Goal: Communication & Community: Answer question/provide support

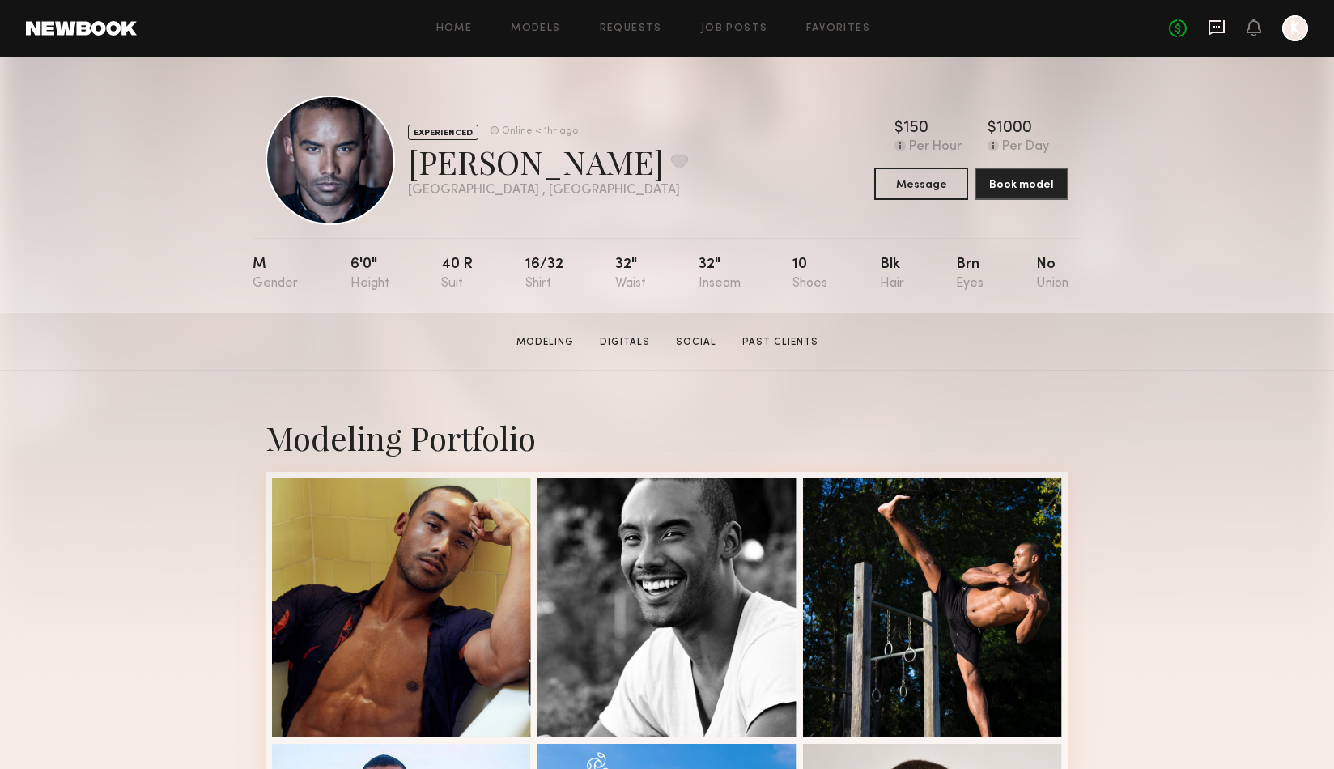
click at [1215, 29] on icon at bounding box center [1216, 28] width 18 height 18
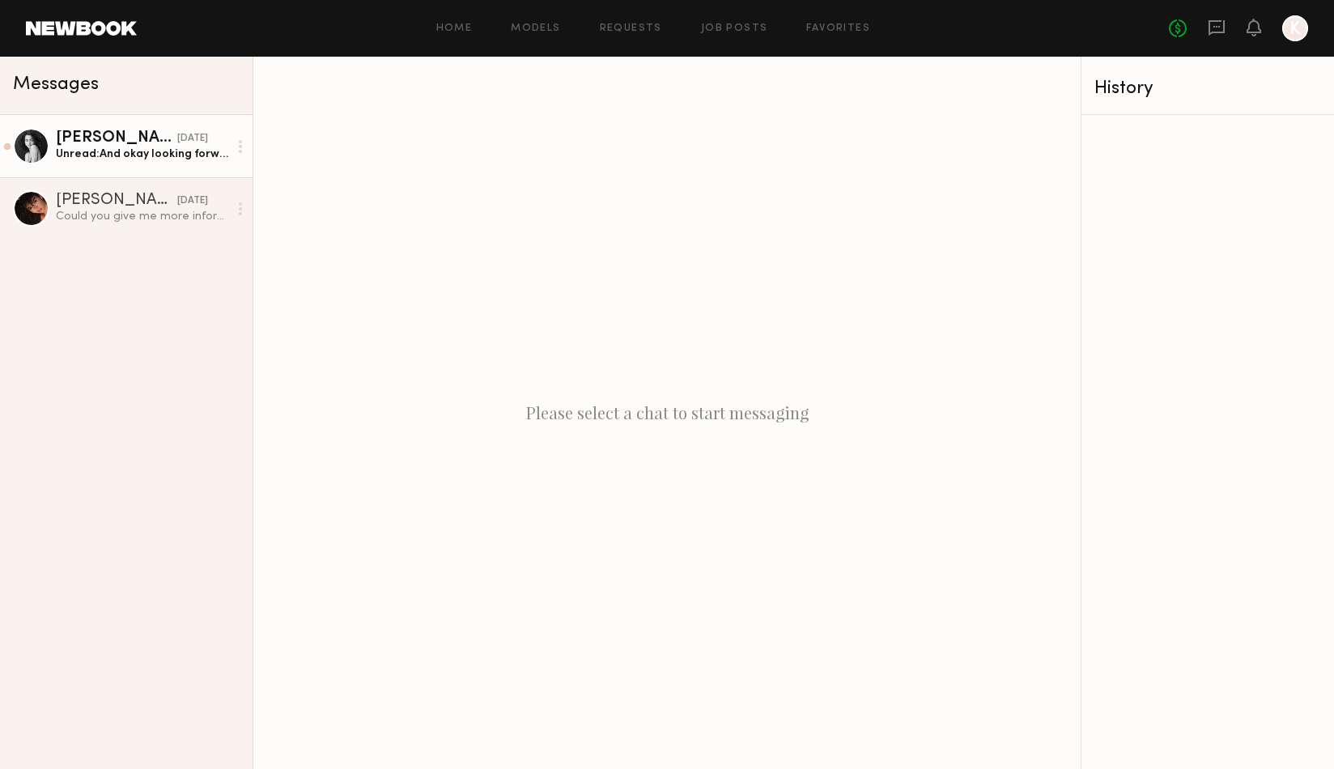
click at [126, 152] on div "Unread: And okay looking forward to [DATE] are you able to send the request for…" at bounding box center [142, 153] width 172 height 15
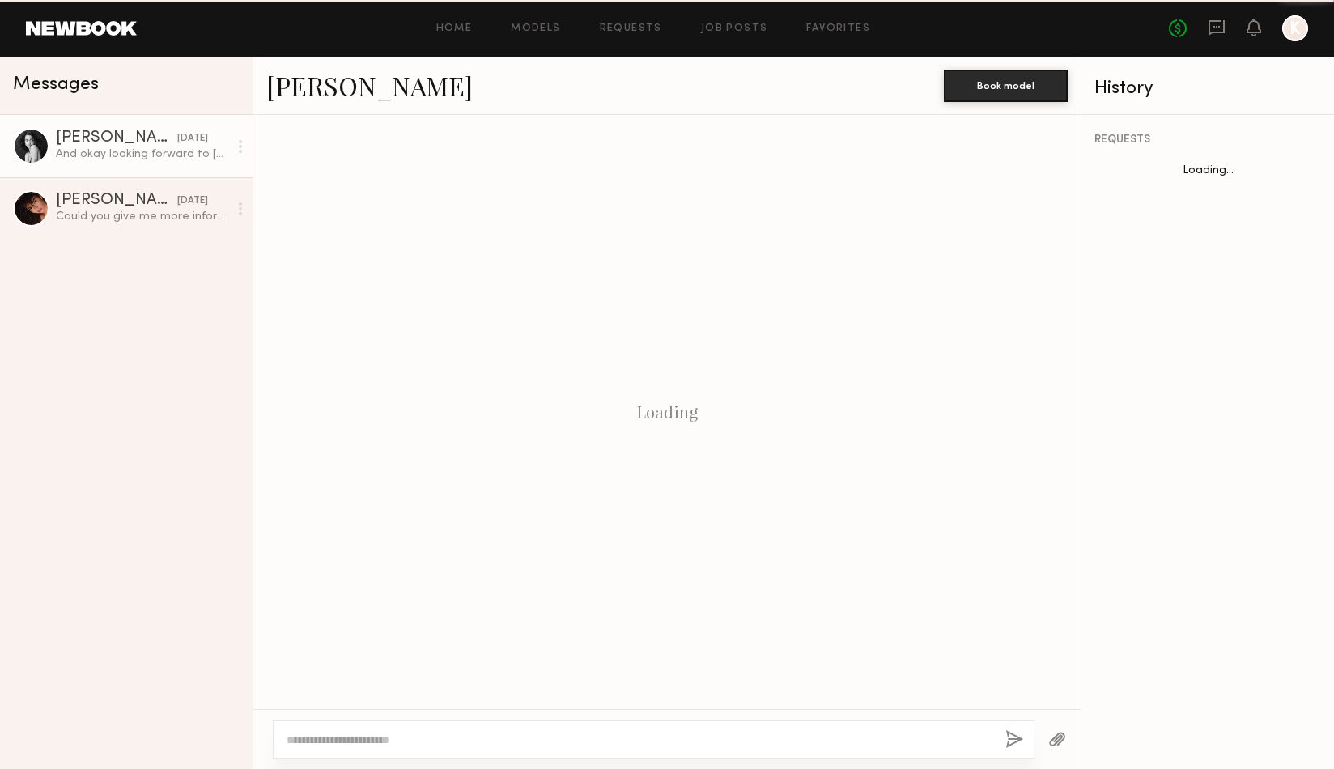
scroll to position [428, 0]
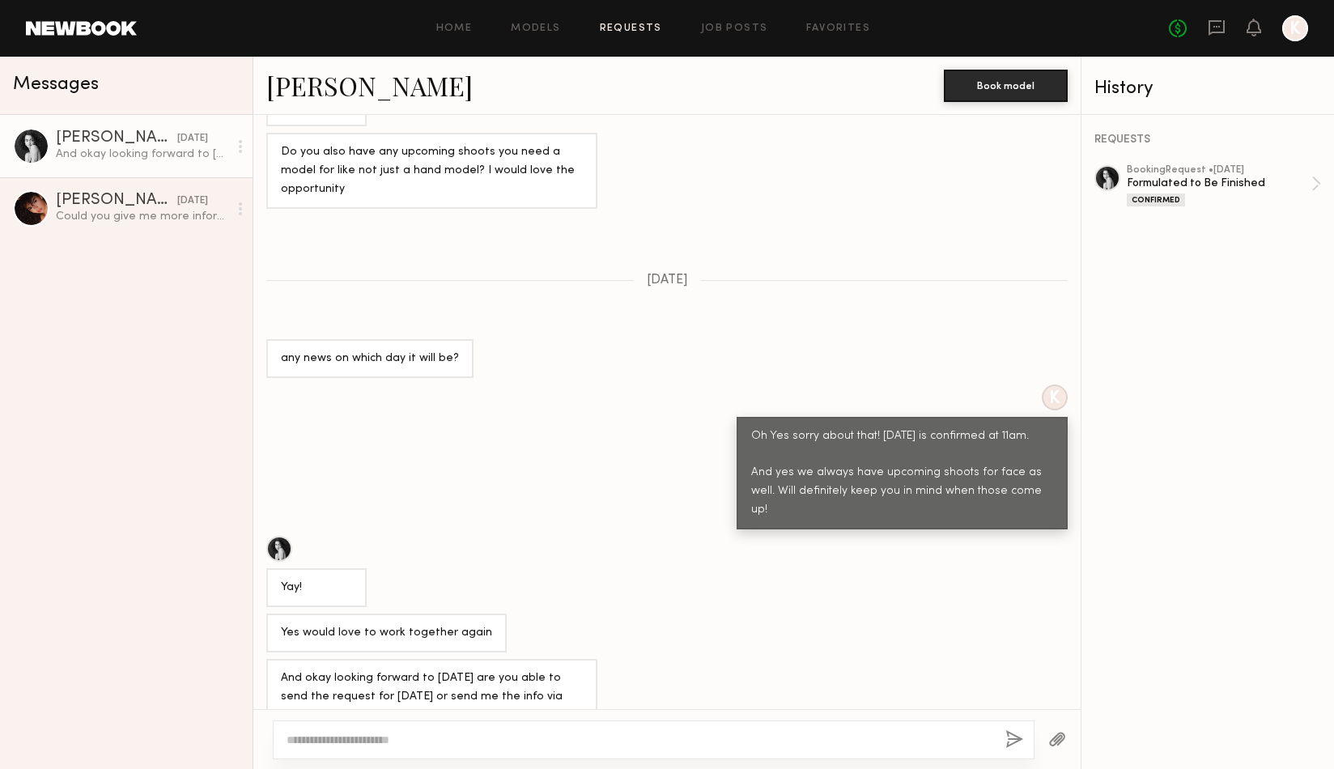
click at [630, 28] on link "Requests" at bounding box center [631, 28] width 62 height 11
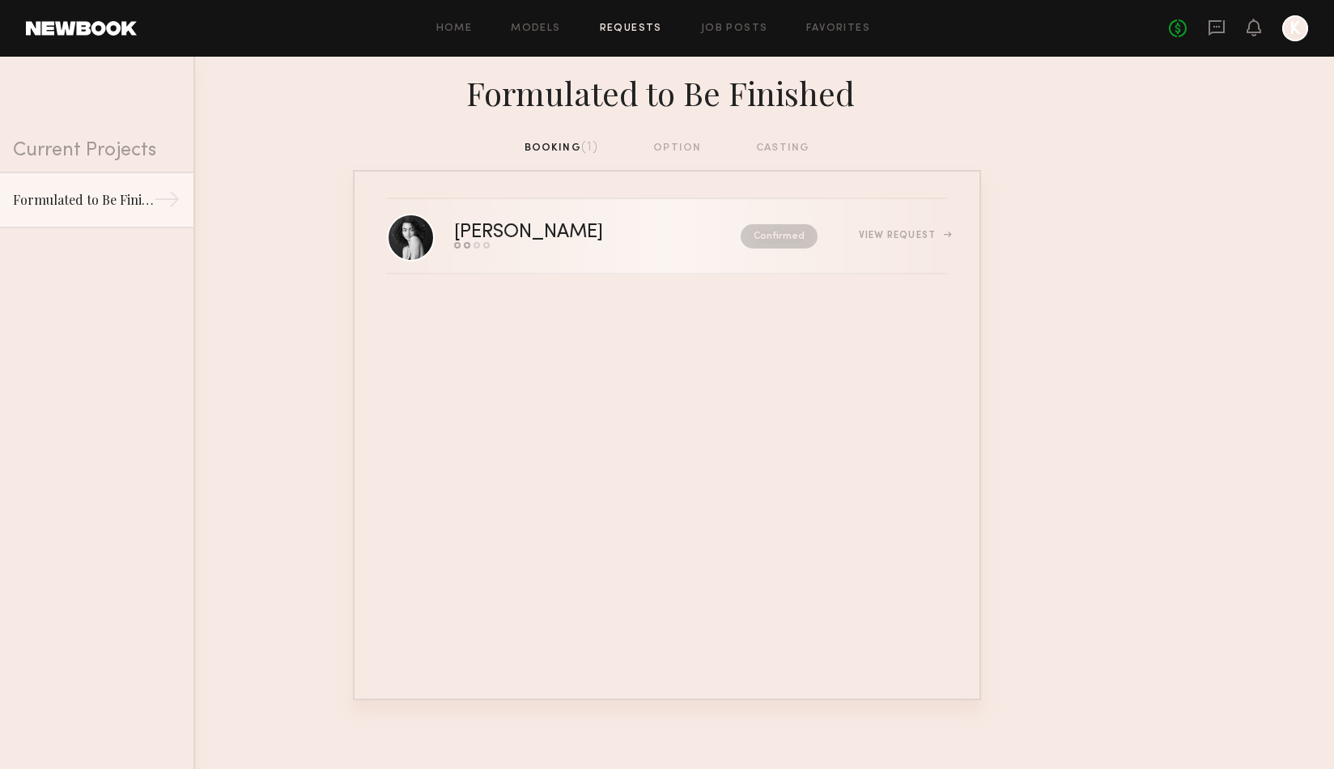
click at [861, 250] on link "[PERSON_NAME] Send request Model response Review hours worked Pay model Confirm…" at bounding box center [667, 236] width 560 height 75
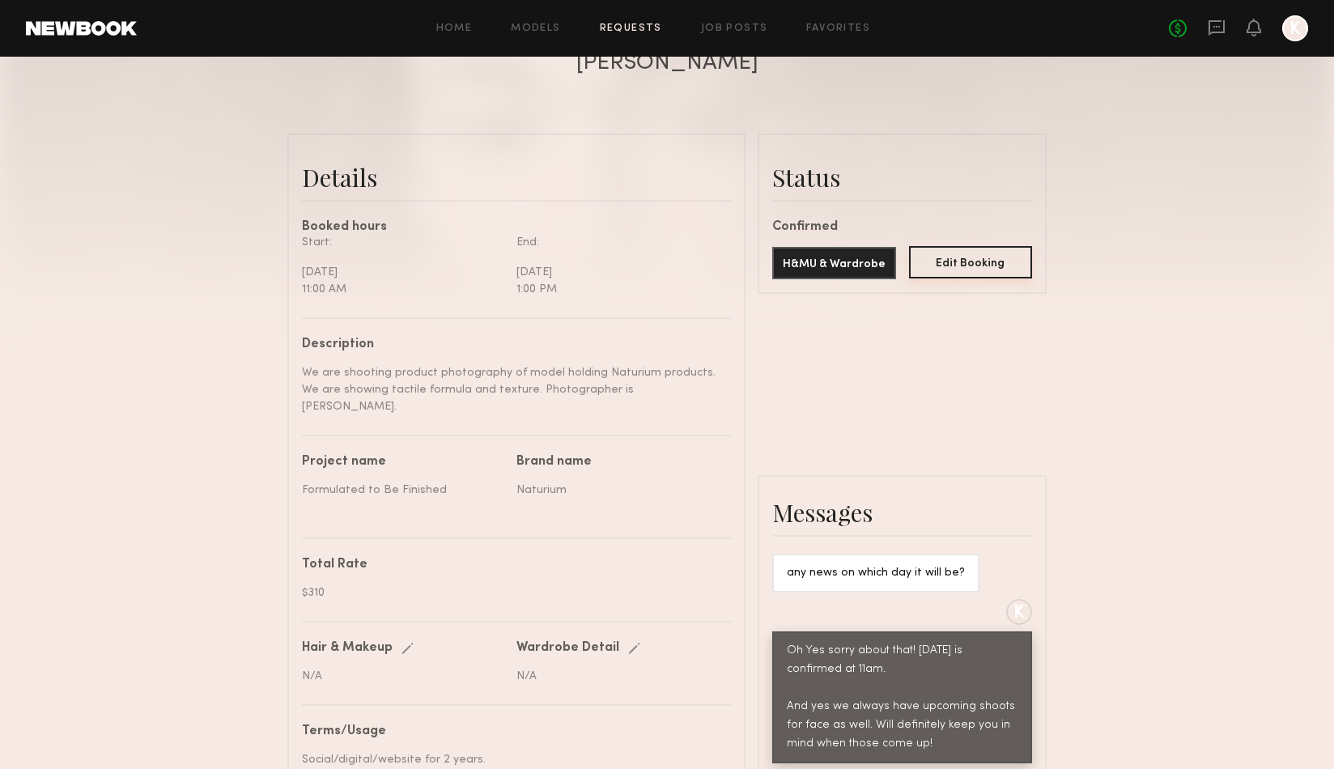
scroll to position [303, 0]
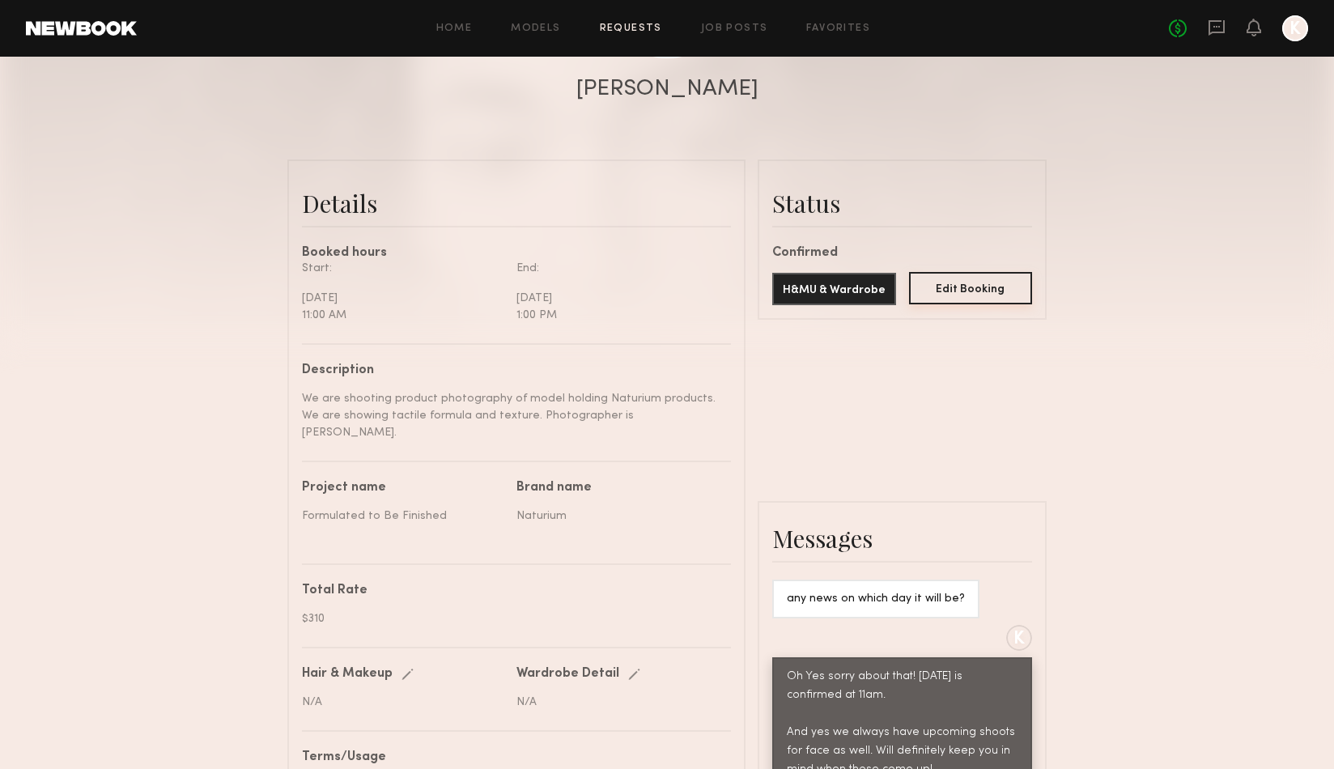
click at [952, 284] on button "Edit Booking" at bounding box center [971, 288] width 124 height 32
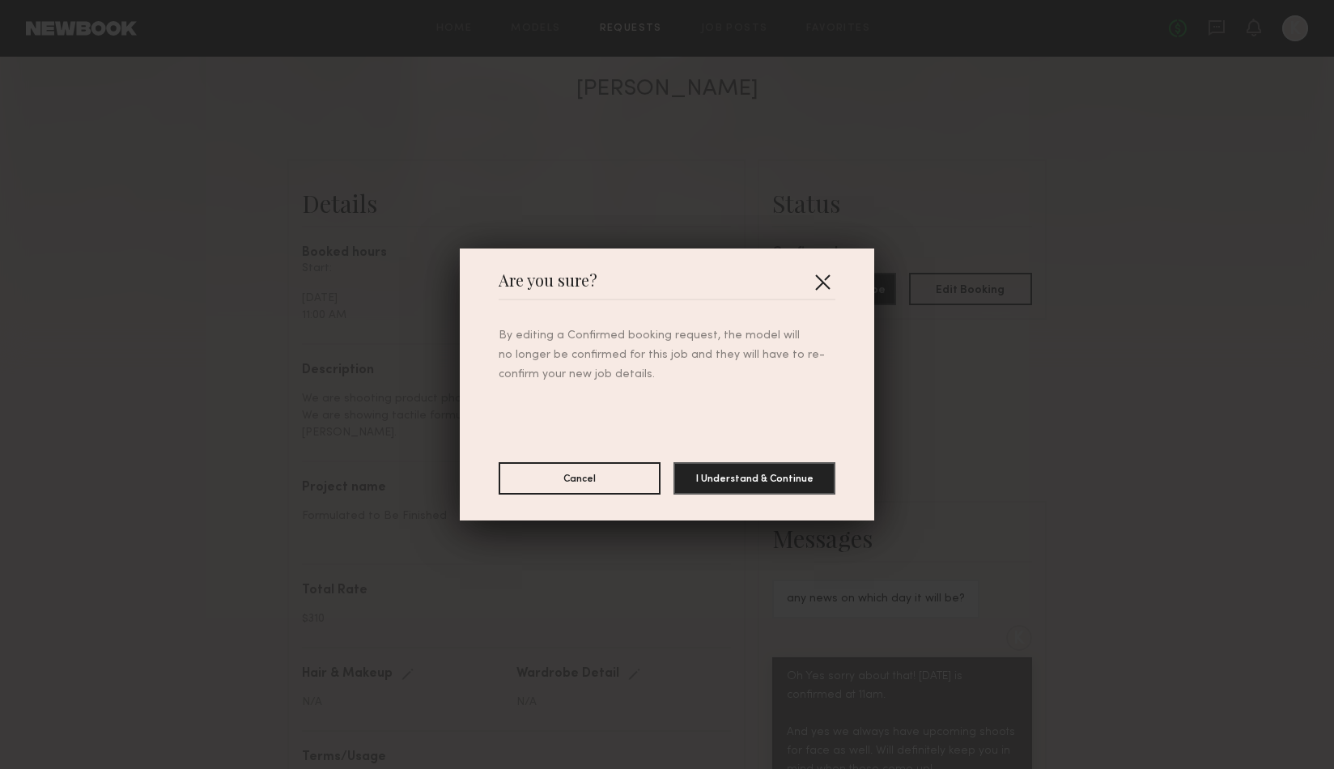
click at [825, 269] on button "button" at bounding box center [822, 282] width 26 height 26
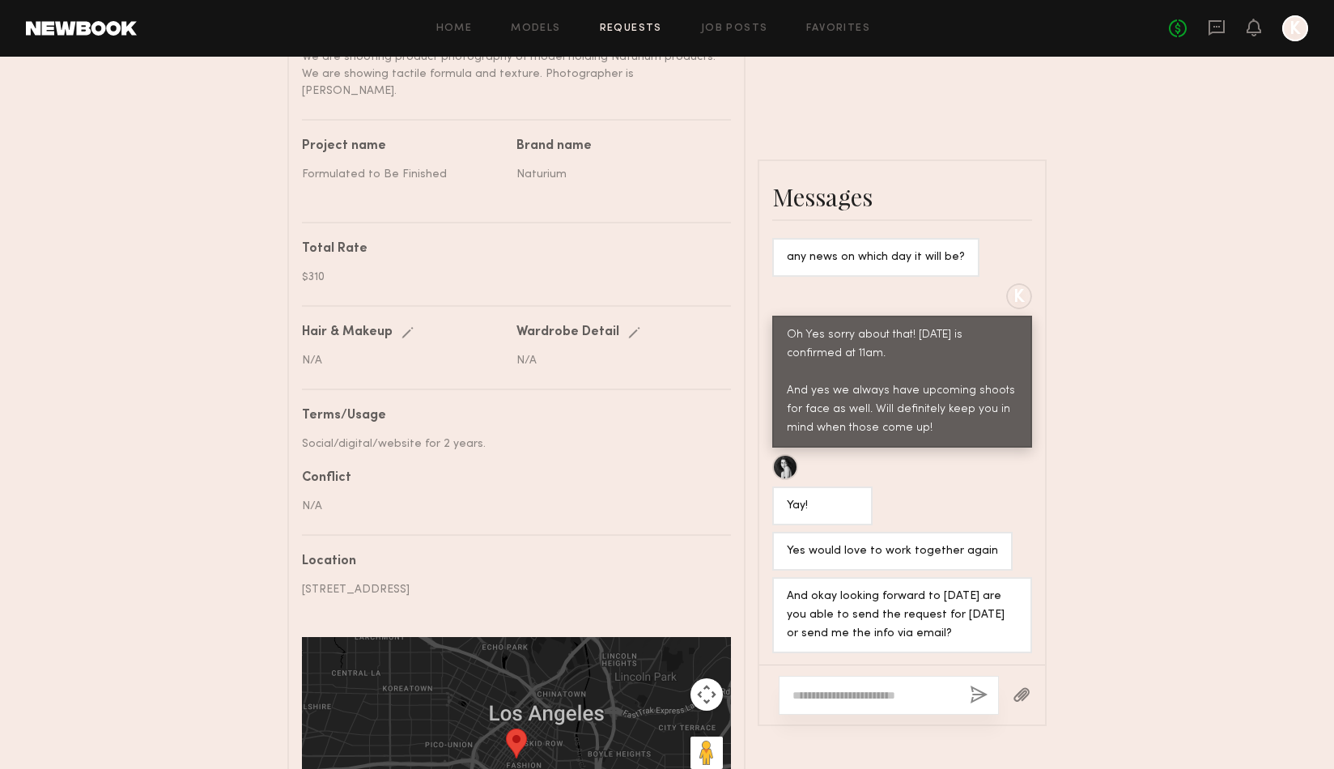
scroll to position [830, 0]
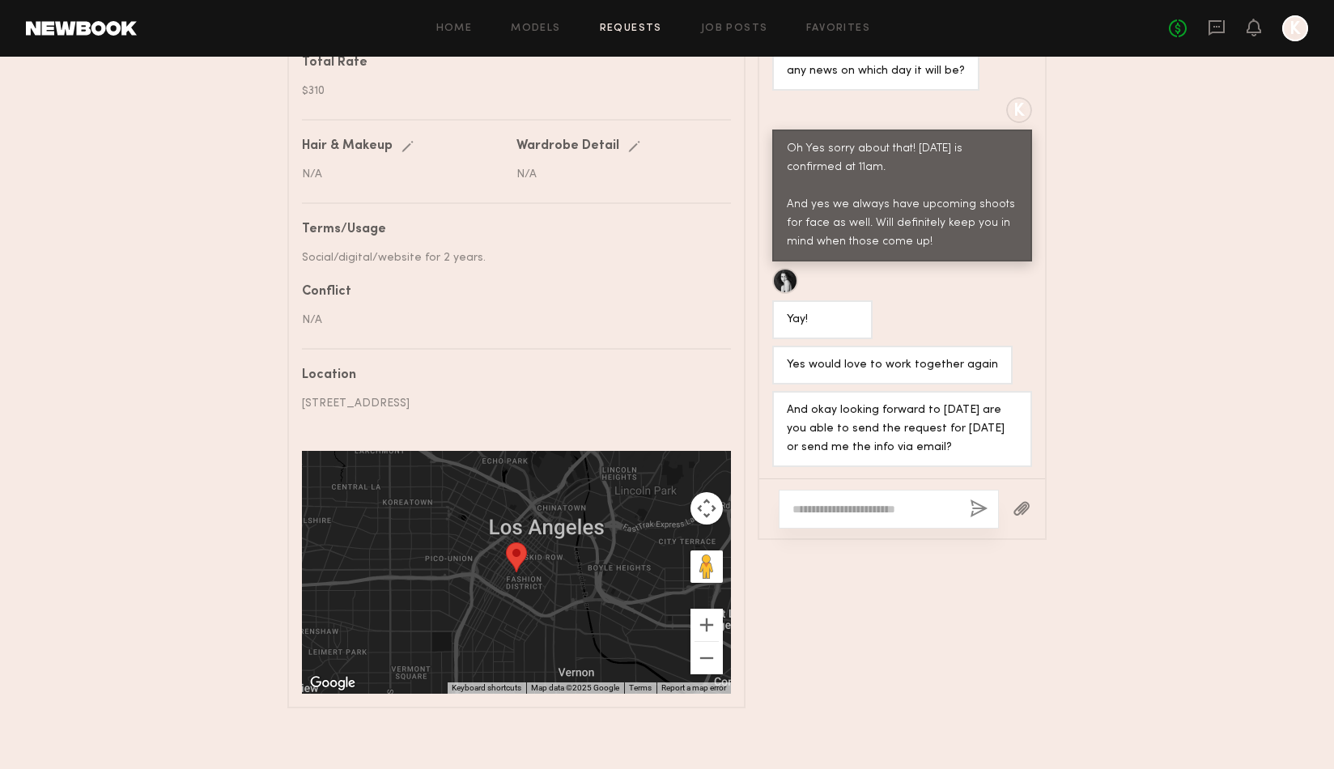
click at [854, 508] on div at bounding box center [888, 509] width 220 height 39
click at [858, 508] on div at bounding box center [888, 509] width 220 height 39
click at [859, 501] on textarea at bounding box center [874, 509] width 164 height 16
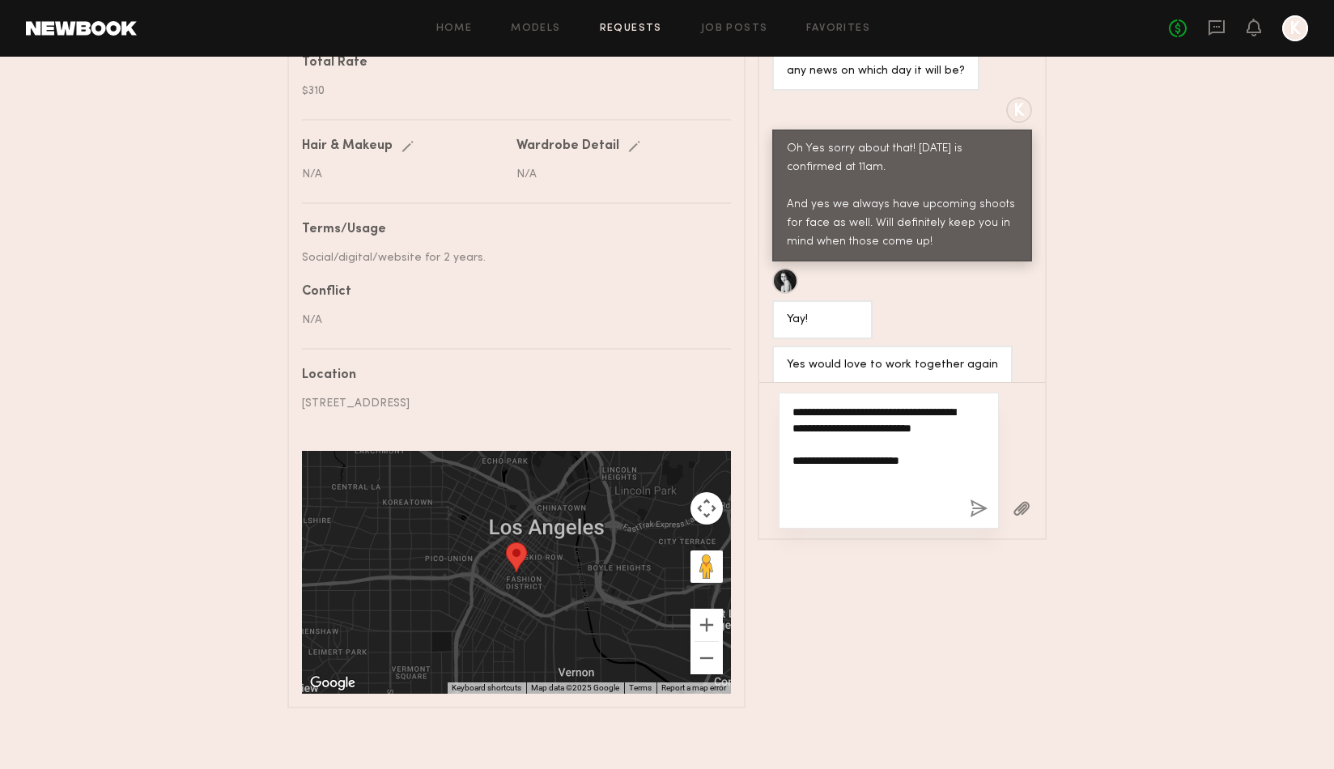
paste textarea "**********"
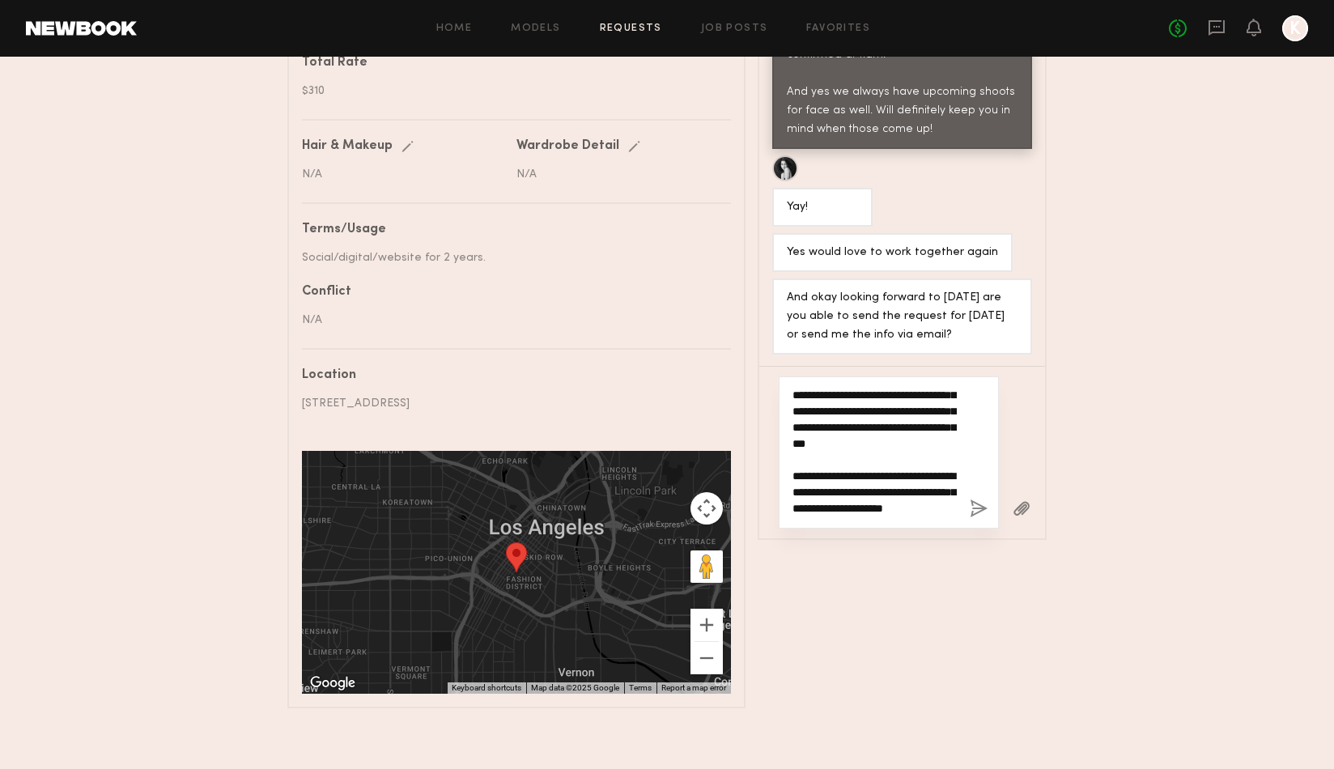
scroll to position [112, 0]
type textarea "**********"
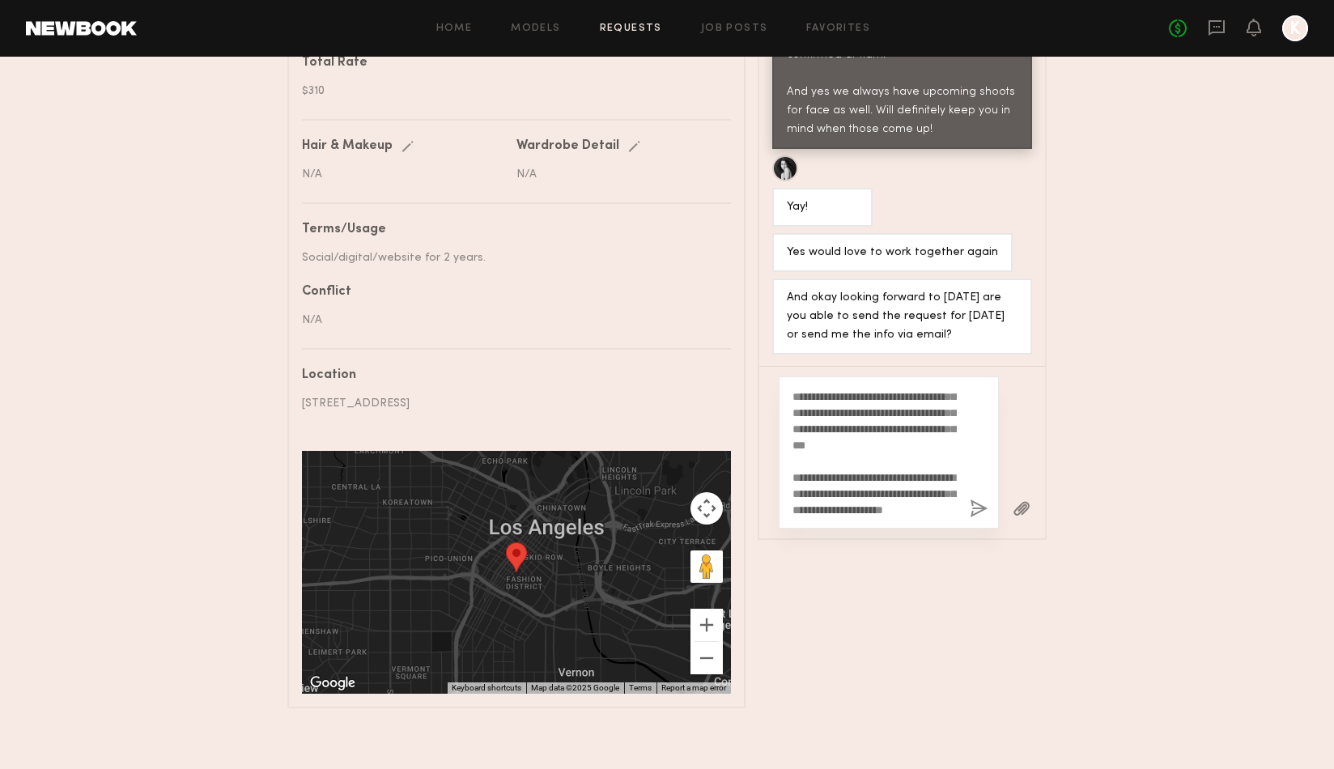
click at [981, 507] on button "button" at bounding box center [978, 509] width 18 height 20
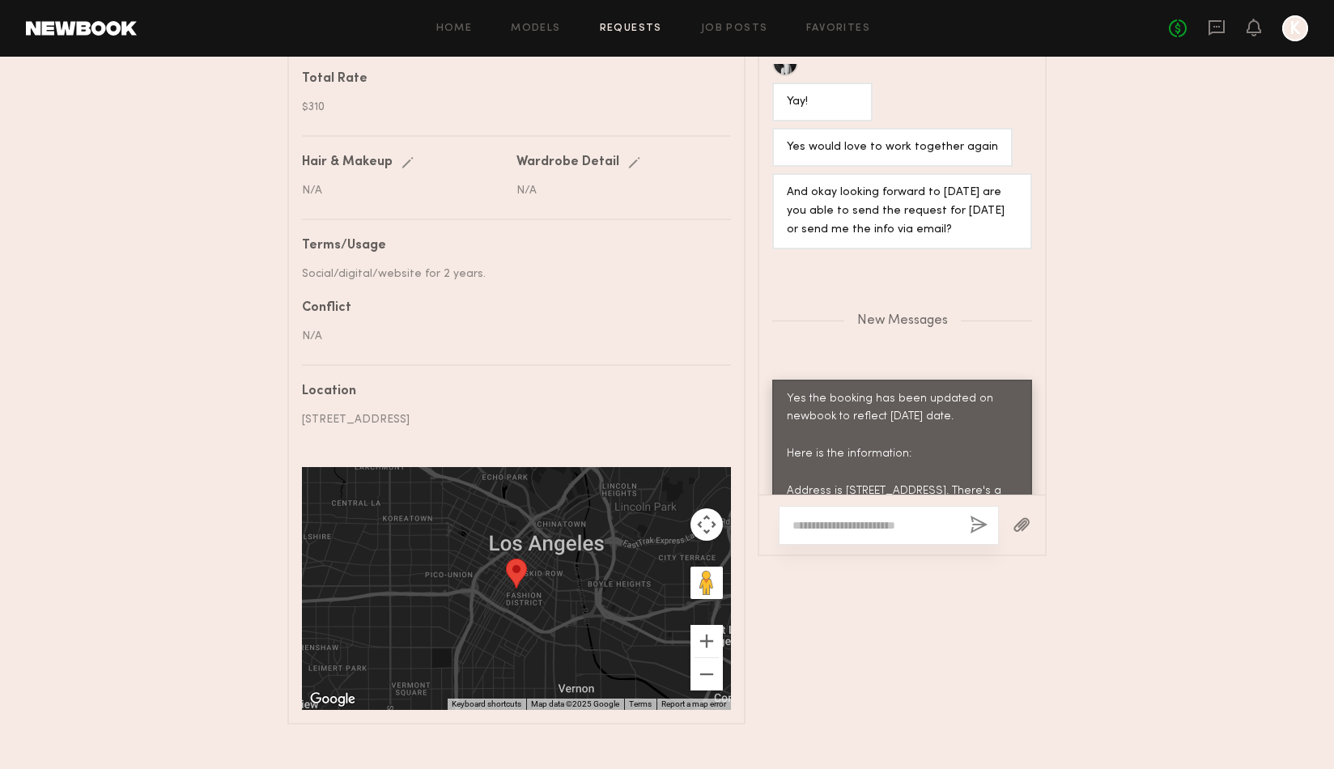
scroll to position [880, 0]
